Goal: Transaction & Acquisition: Purchase product/service

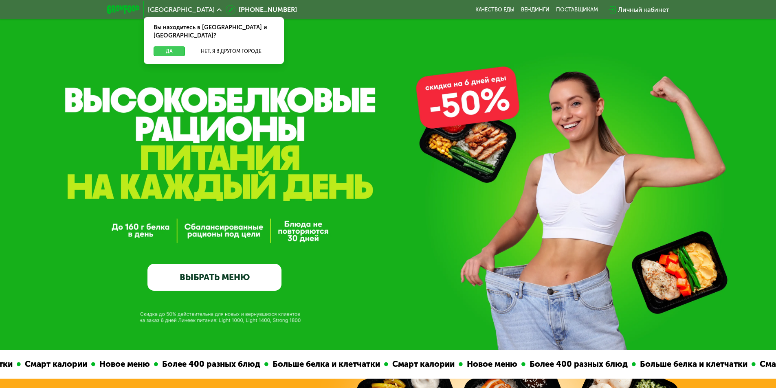
click at [178, 46] on button "Да" at bounding box center [168, 51] width 31 height 10
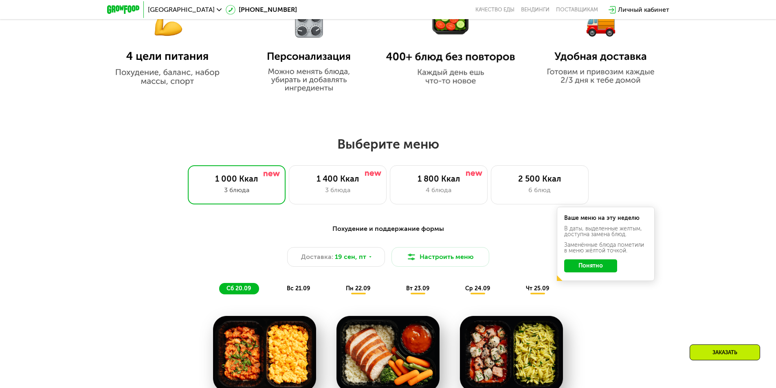
scroll to position [570, 0]
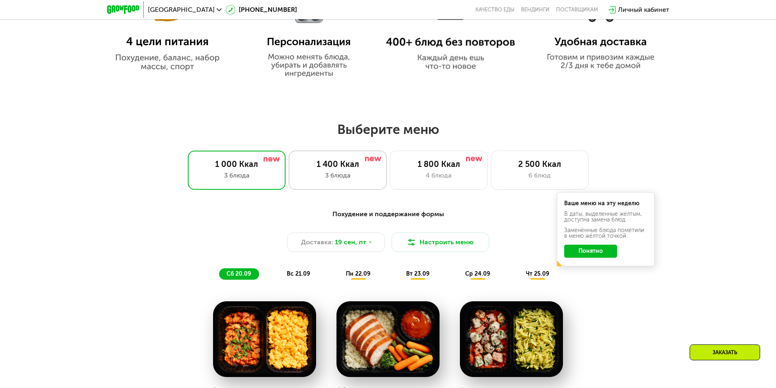
click at [356, 180] on div "3 блюда" at bounding box center [337, 176] width 81 height 10
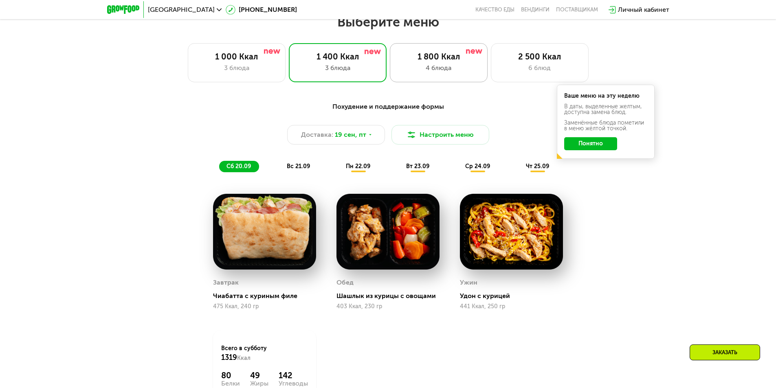
scroll to position [692, 0]
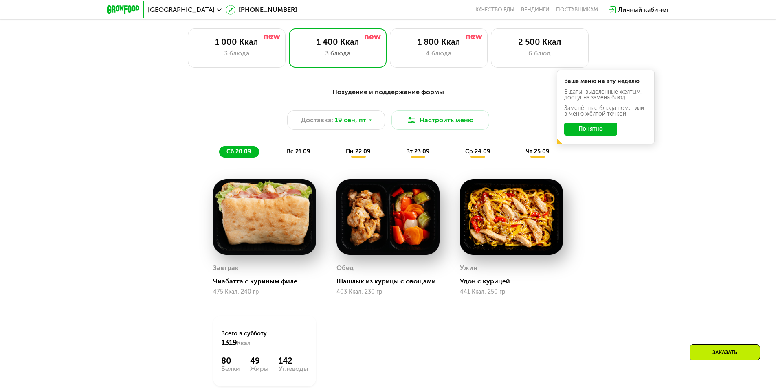
click at [354, 155] on span "пн 22.09" at bounding box center [358, 151] width 24 height 7
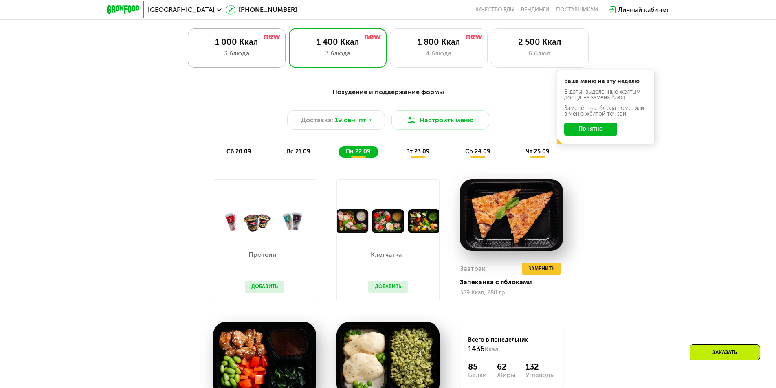
click at [230, 50] on div "1 000 Ккал 3 блюда" at bounding box center [237, 47] width 98 height 39
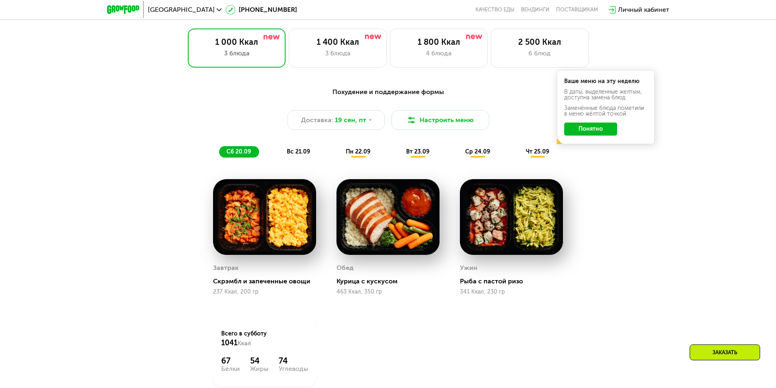
click at [599, 129] on button "Понятно" at bounding box center [590, 129] width 53 height 13
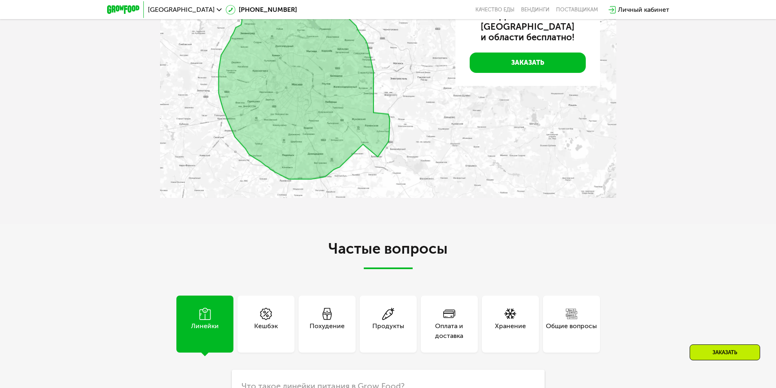
scroll to position [2321, 0]
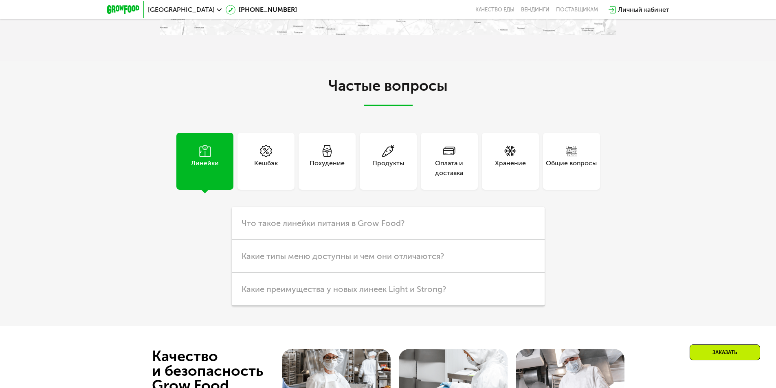
click at [327, 163] on div "Похудение" at bounding box center [326, 168] width 35 height 20
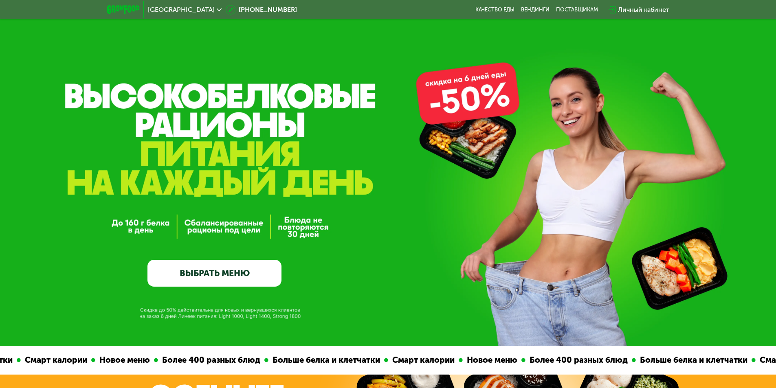
scroll to position [0, 0]
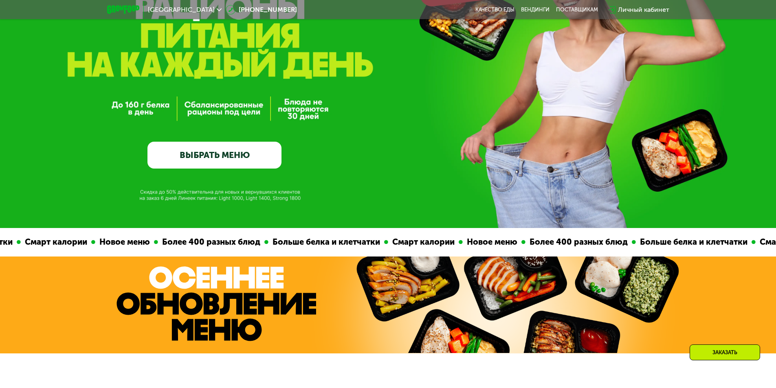
click at [245, 161] on link "ВЫБРАТЬ МЕНЮ" at bounding box center [214, 155] width 134 height 27
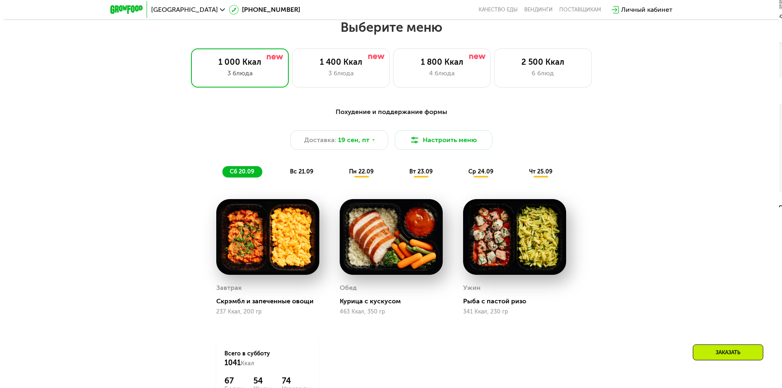
scroll to position [675, 0]
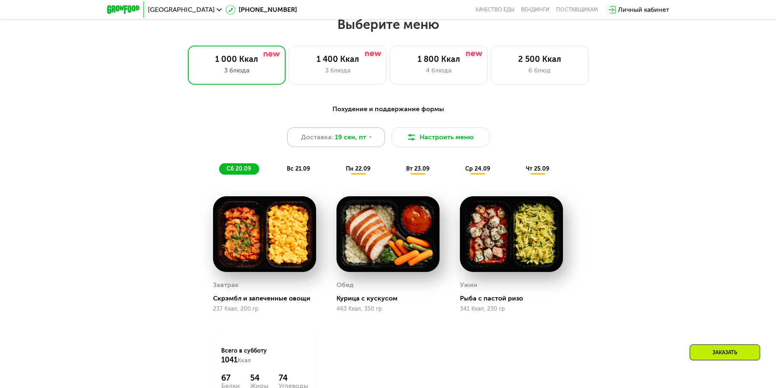
click at [352, 138] on span "19 сен, пт" at bounding box center [350, 137] width 31 height 10
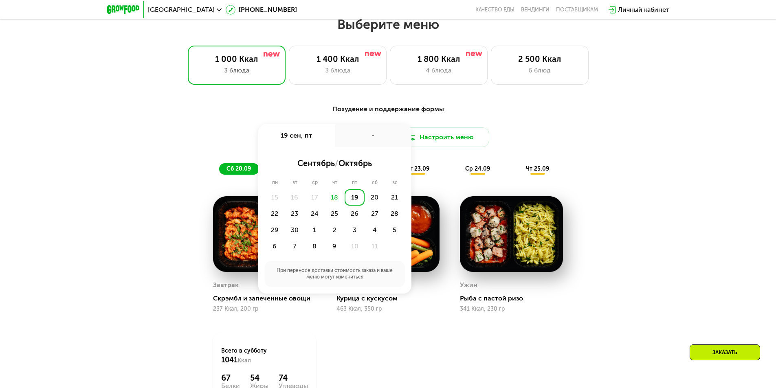
click at [352, 138] on div "-" at bounding box center [373, 135] width 77 height 23
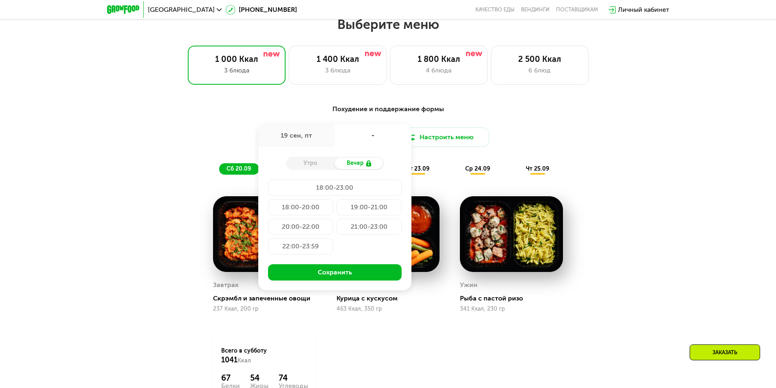
click at [311, 167] on div "Утро" at bounding box center [310, 163] width 49 height 11
click at [585, 127] on div "Похудение и поддержание формы Доставка: [DATE] сен, пт - Утро Вечер 18:00-23:00…" at bounding box center [388, 139] width 482 height 70
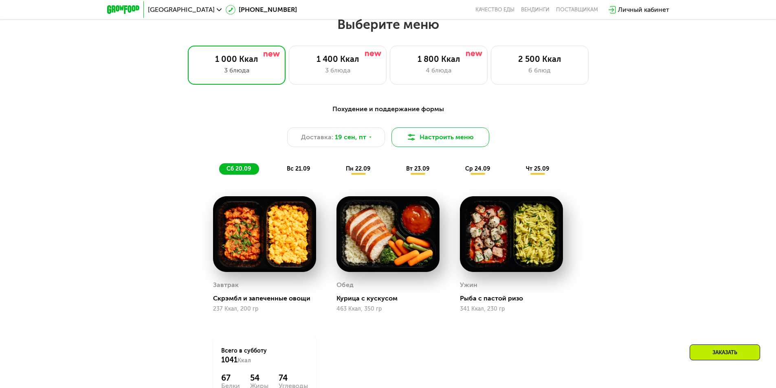
click at [415, 140] on img at bounding box center [411, 137] width 10 height 10
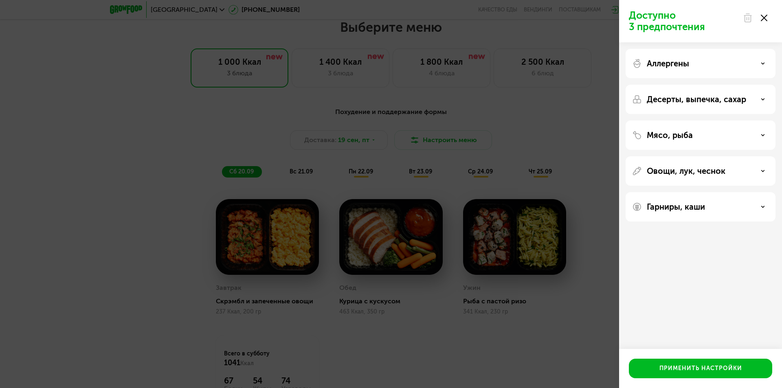
click at [761, 65] on icon at bounding box center [763, 63] width 4 height 4
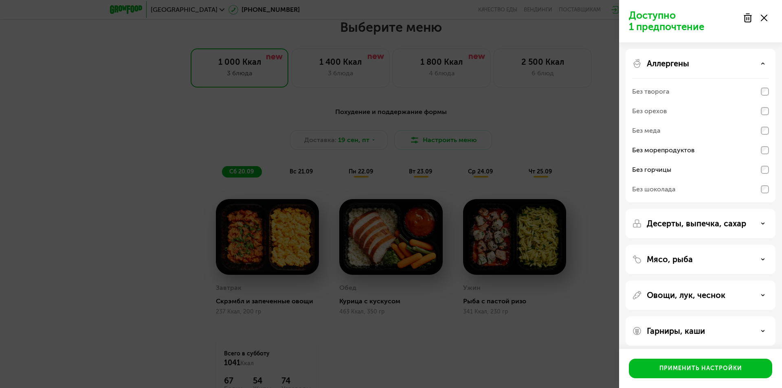
click at [764, 61] on div "Аллергены" at bounding box center [700, 64] width 137 height 10
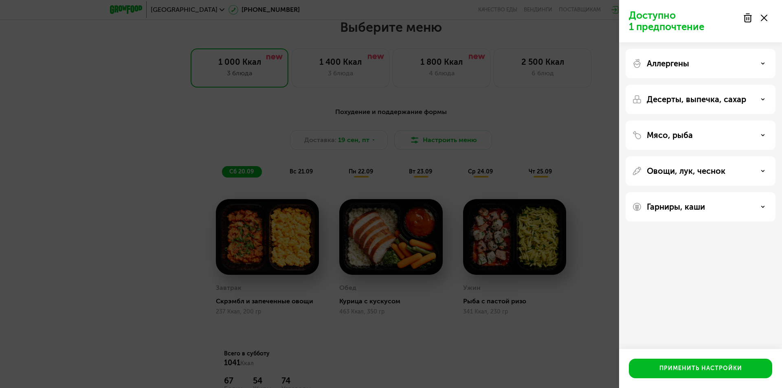
click at [763, 97] on icon at bounding box center [763, 99] width 4 height 4
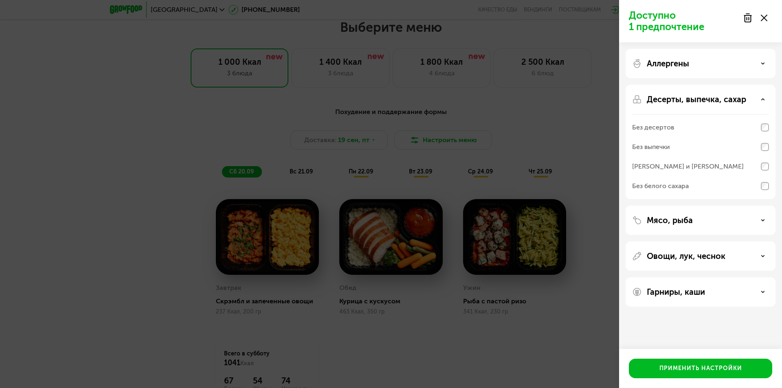
click at [763, 97] on icon at bounding box center [763, 99] width 4 height 4
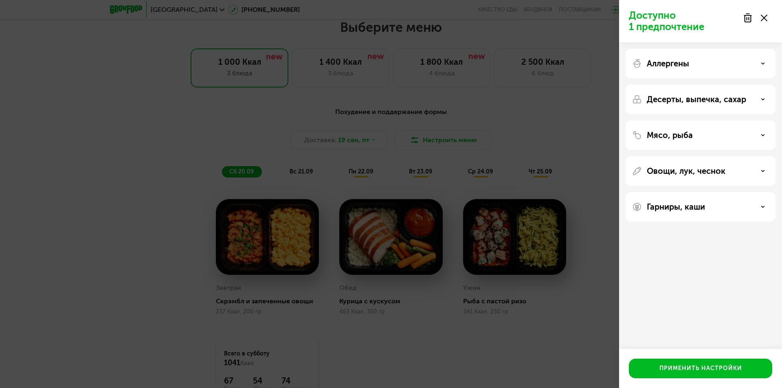
click at [761, 134] on icon at bounding box center [763, 135] width 4 height 4
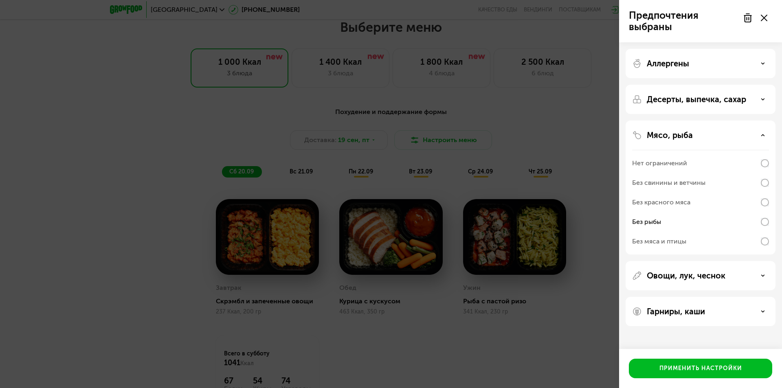
click at [758, 98] on div "Десерты, выпечка, сахар" at bounding box center [700, 99] width 137 height 10
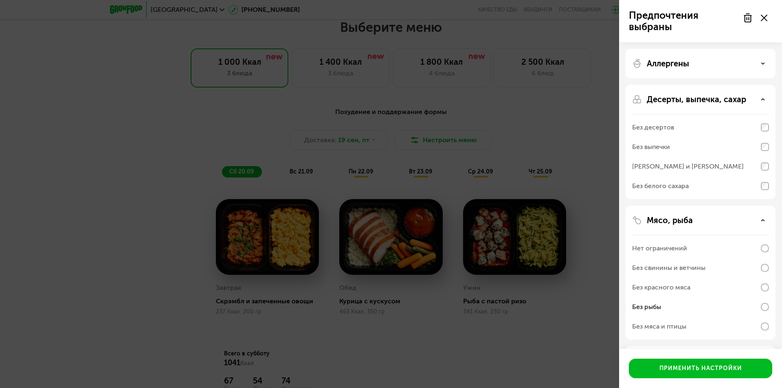
click at [768, 221] on div "Мясо, рыба" at bounding box center [700, 220] width 137 height 10
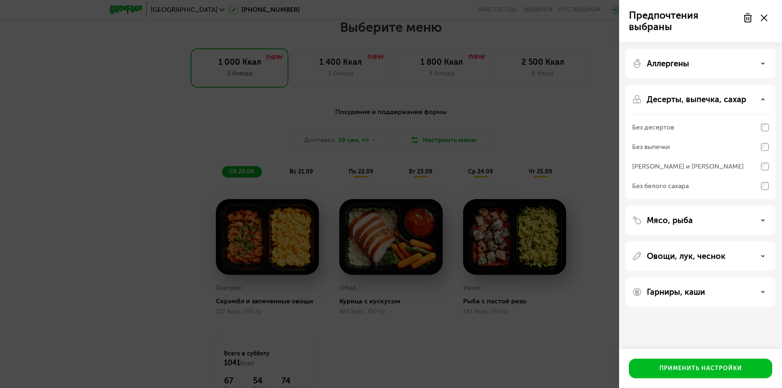
click at [761, 99] on icon at bounding box center [763, 99] width 4 height 4
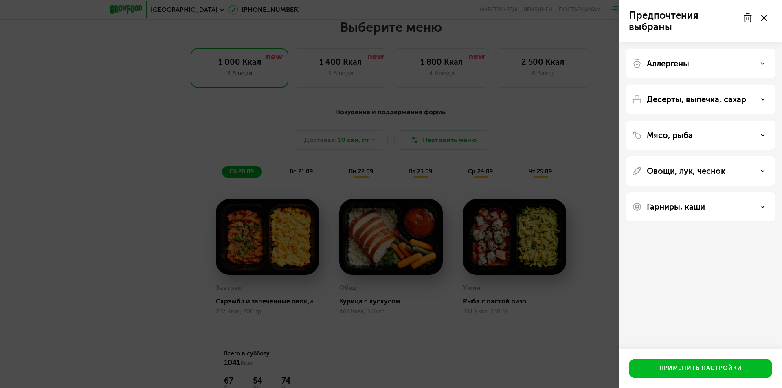
click at [759, 168] on div "Овощи, лук, чеснок" at bounding box center [700, 171] width 137 height 10
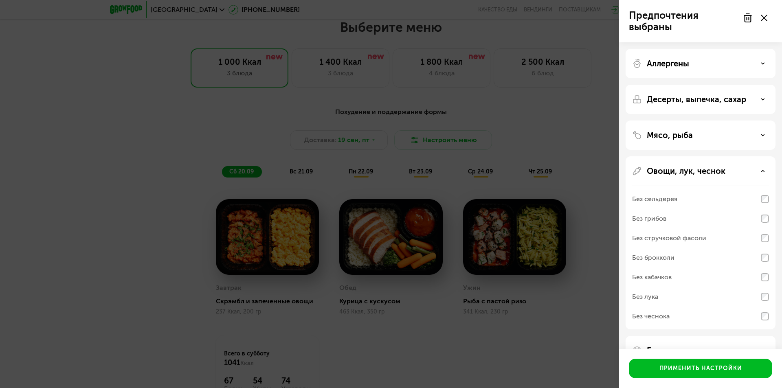
scroll to position [24, 0]
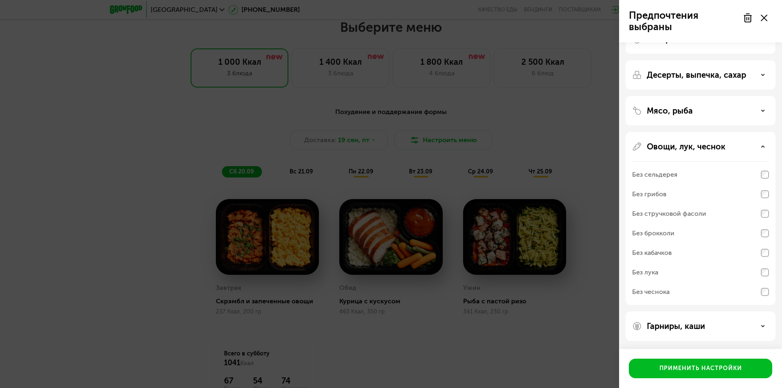
click at [765, 164] on div "Без сельдерея Без грибов Без стручковой фасоли Без брокколи Без кабачков Без лу…" at bounding box center [700, 233] width 137 height 144
click at [756, 275] on div "Без лука" at bounding box center [700, 273] width 137 height 20
click at [763, 143] on div "Овощи, лук, чеснок" at bounding box center [700, 147] width 137 height 10
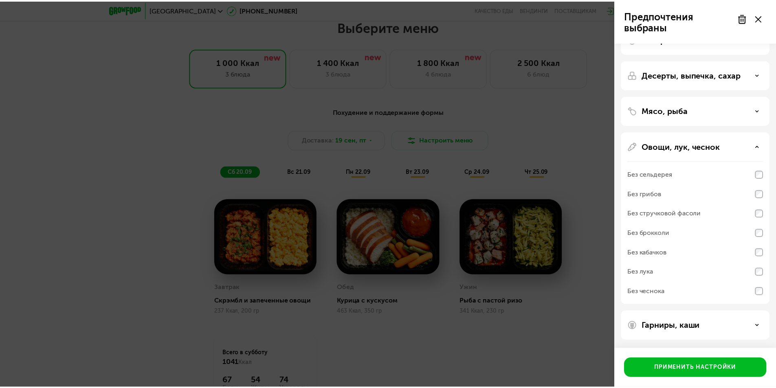
scroll to position [0, 0]
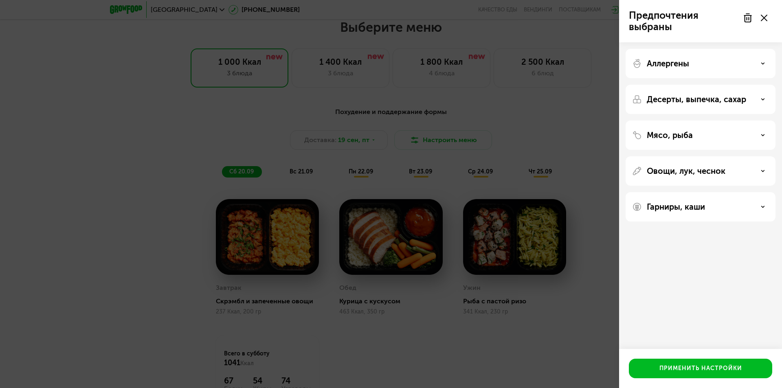
click at [765, 208] on div "Гарниры, каши" at bounding box center [700, 207] width 137 height 10
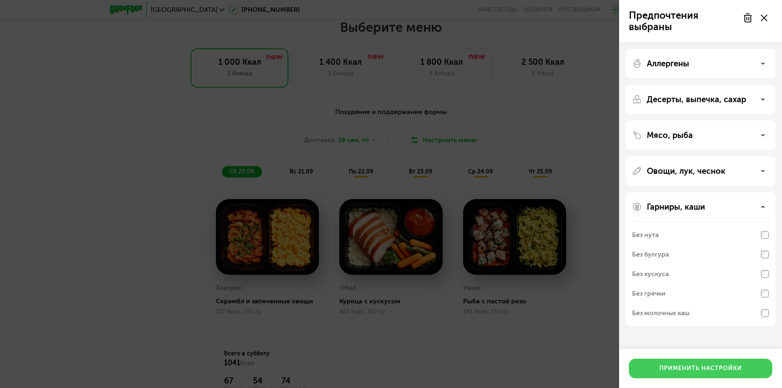
click at [680, 364] on button "Применить настройки" at bounding box center [700, 369] width 143 height 20
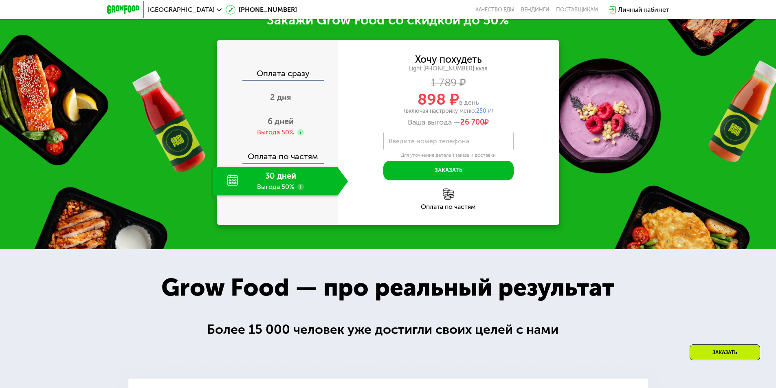
scroll to position [1123, 0]
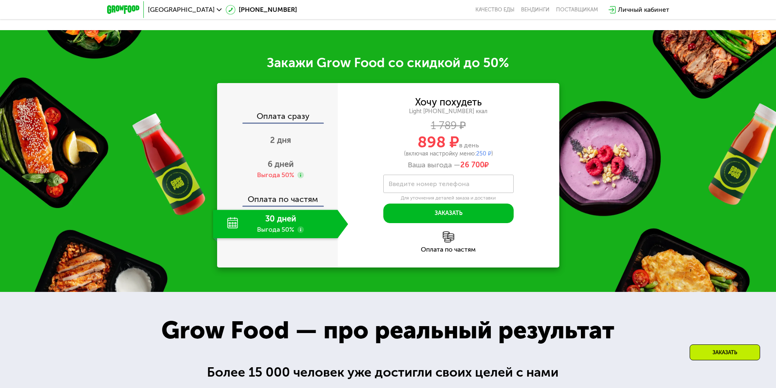
click at [296, 230] on div "30 дней Выгода 50%" at bounding box center [275, 224] width 125 height 28
click at [302, 233] on use at bounding box center [300, 229] width 7 height 7
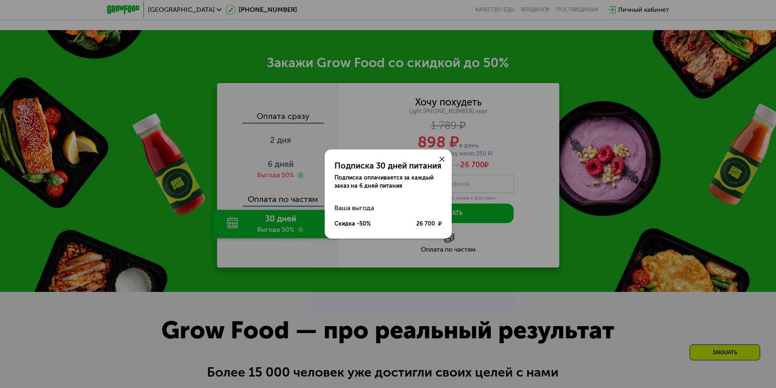
click at [441, 158] on icon at bounding box center [441, 159] width 5 height 5
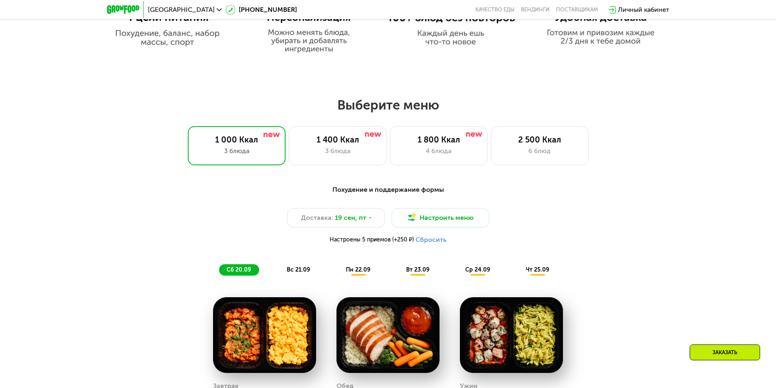
scroll to position [594, 0]
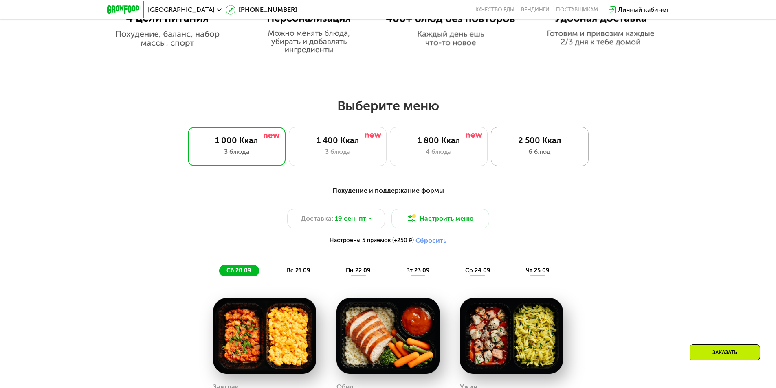
click at [555, 145] on div "2 500 Ккал" at bounding box center [539, 141] width 81 height 10
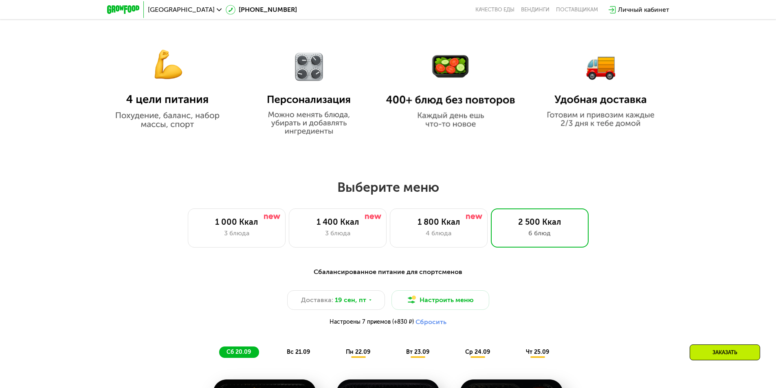
scroll to position [268, 0]
